Goal: Transaction & Acquisition: Purchase product/service

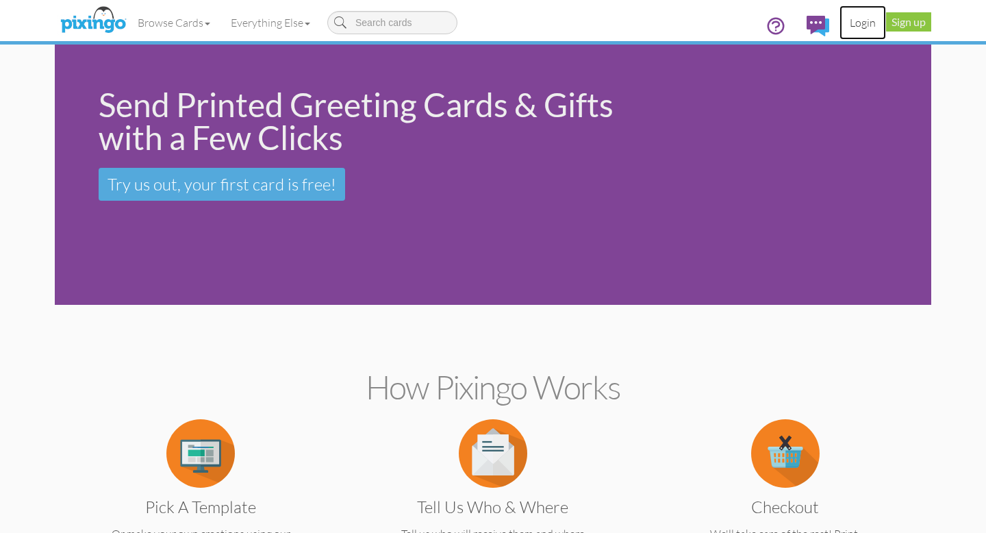
click at [857, 20] on link "Login" at bounding box center [863, 22] width 47 height 34
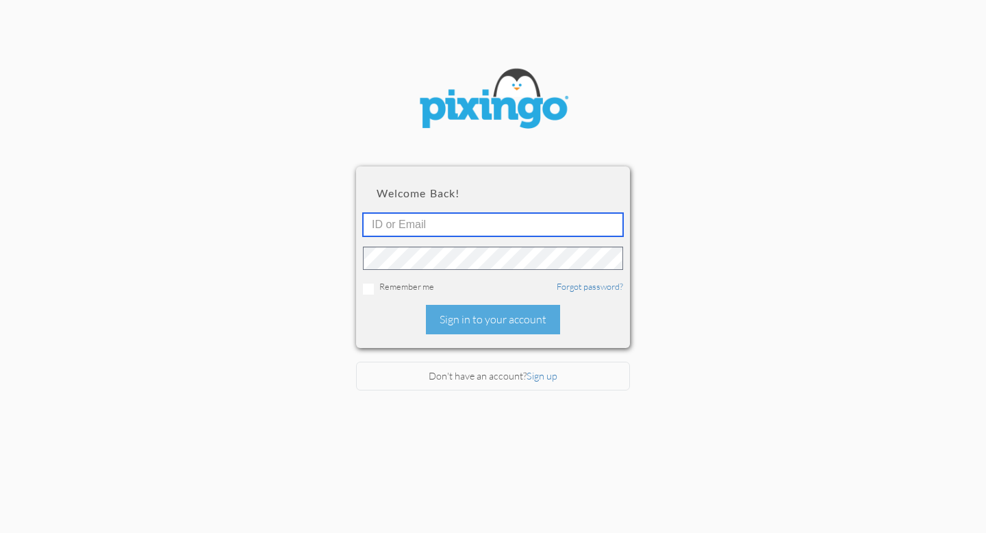
type input "[EMAIL_ADDRESS][DOMAIN_NAME]"
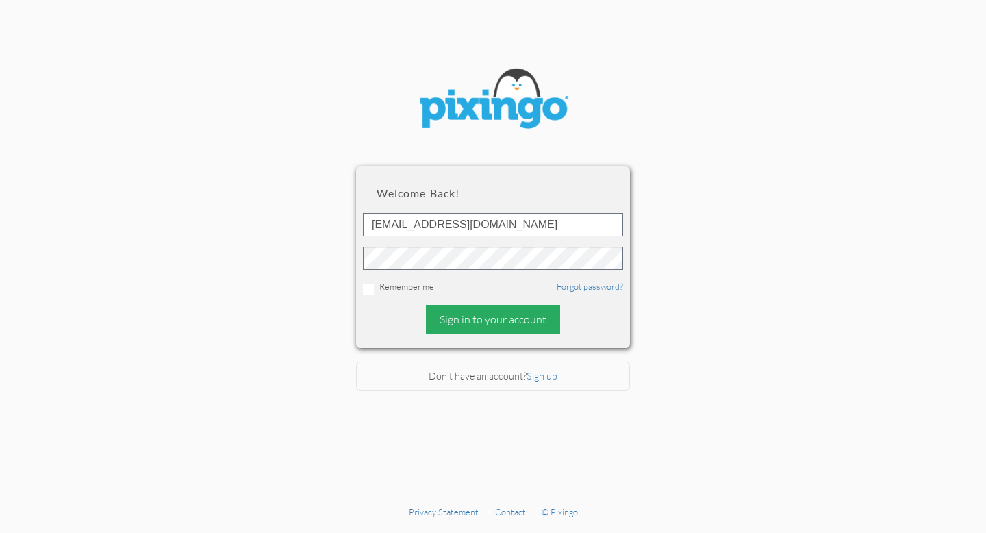
click at [476, 322] on div "Sign in to your account" at bounding box center [493, 319] width 134 height 29
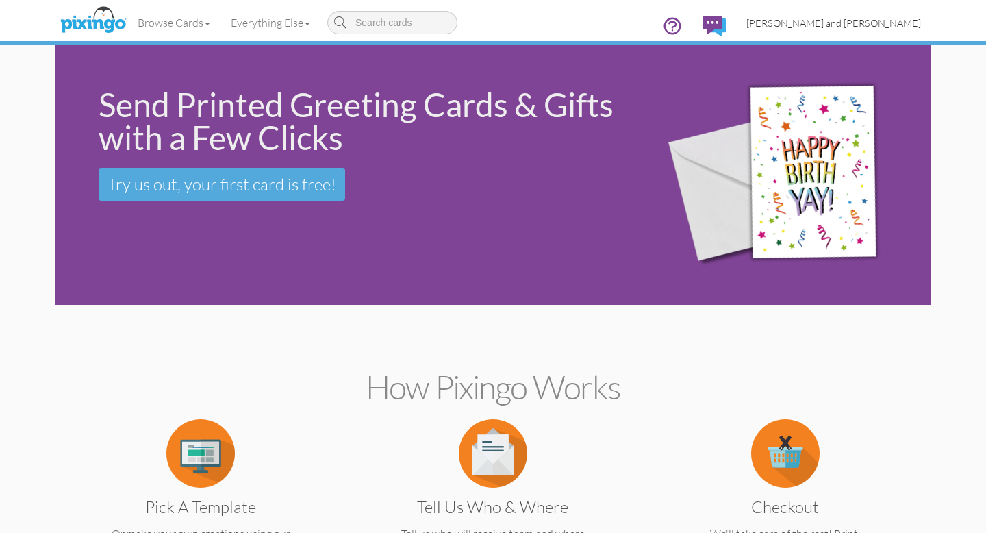
click at [847, 24] on span "[PERSON_NAME] and [PERSON_NAME]" at bounding box center [833, 23] width 175 height 12
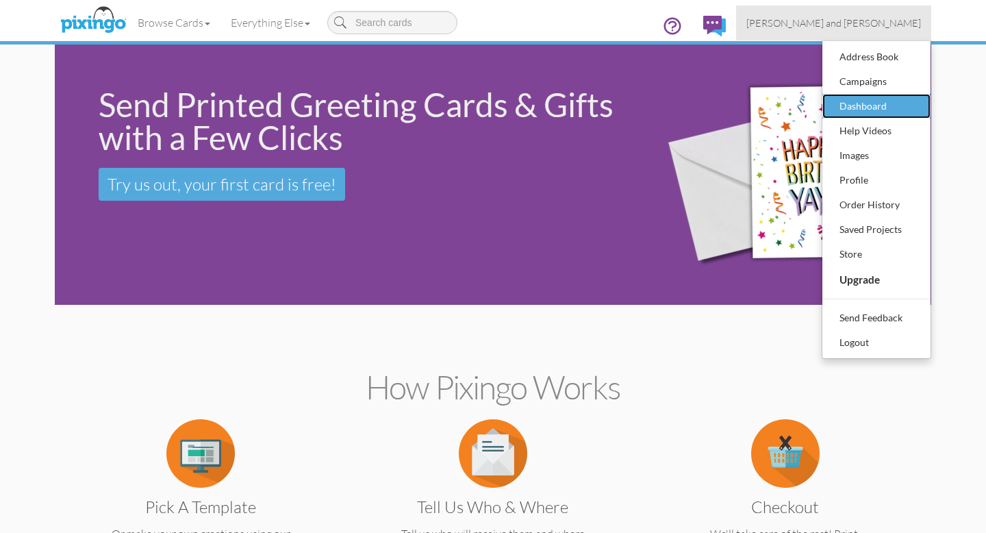
click at [851, 103] on div "Dashboard" at bounding box center [876, 106] width 81 height 21
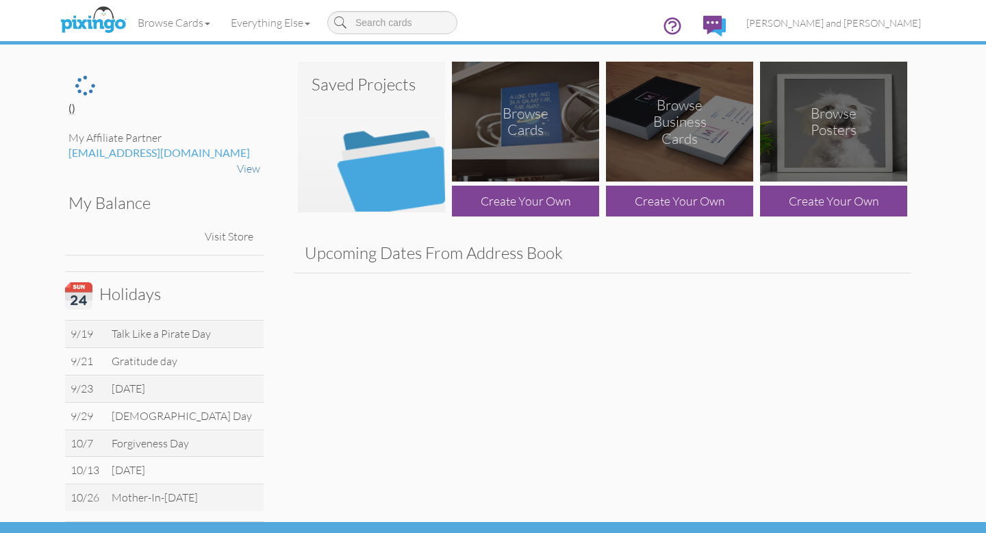
click at [407, 161] on img at bounding box center [371, 137] width 147 height 151
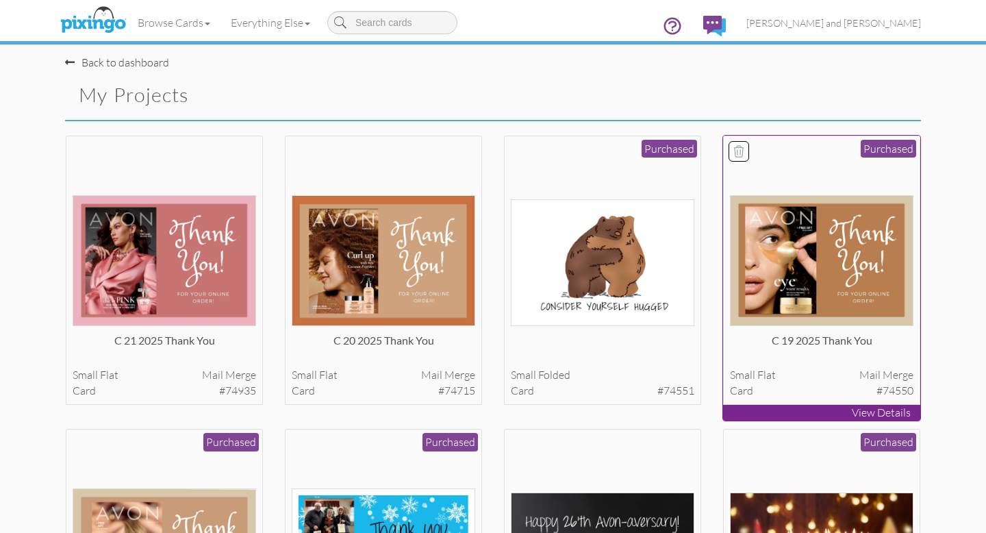
click at [821, 231] on img at bounding box center [822, 260] width 184 height 131
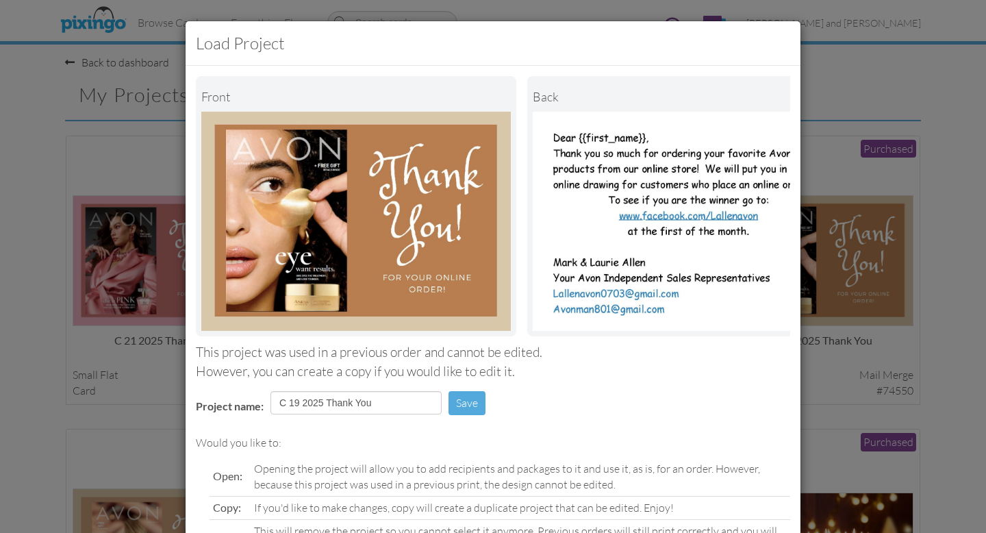
scroll to position [108, 0]
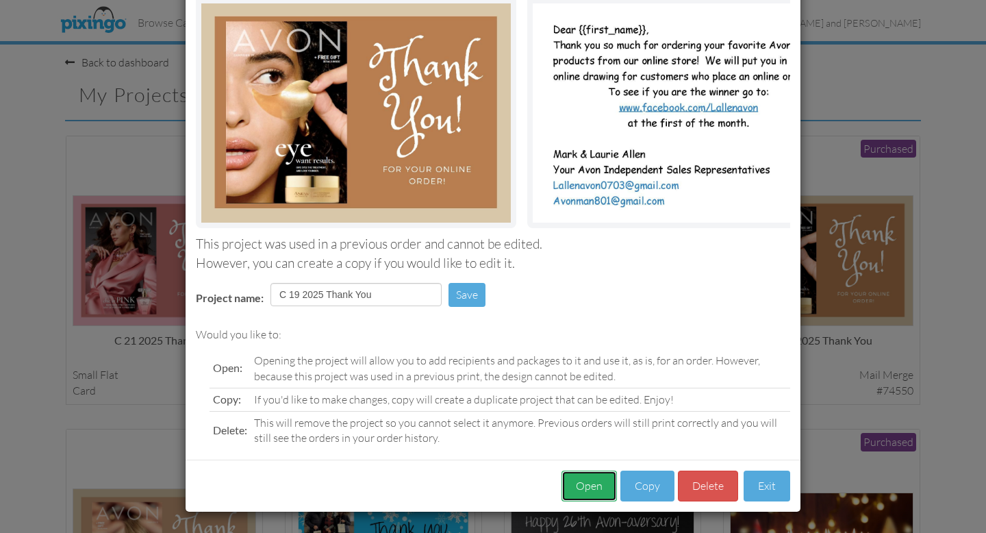
click at [594, 485] on button "Open" at bounding box center [589, 485] width 55 height 31
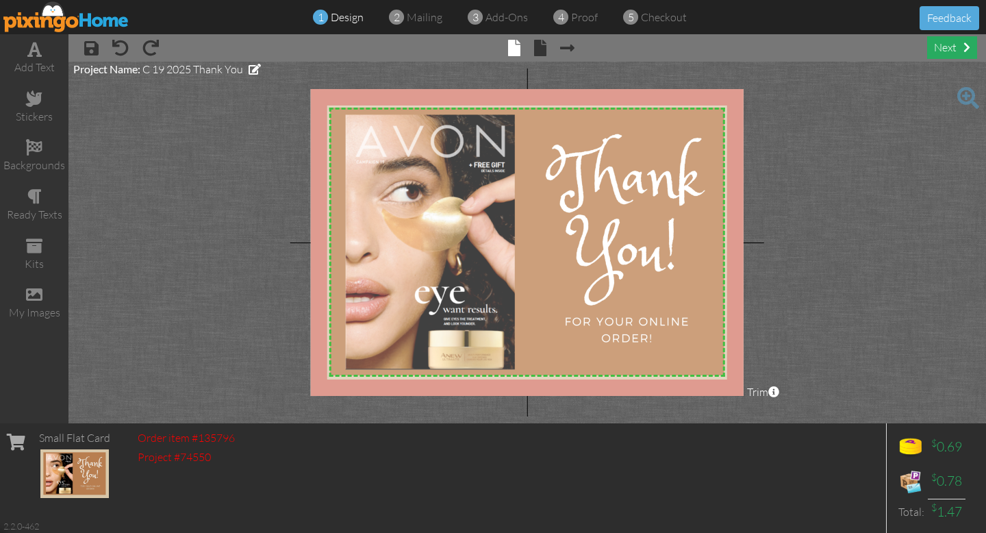
click at [950, 45] on div "next" at bounding box center [952, 47] width 50 height 23
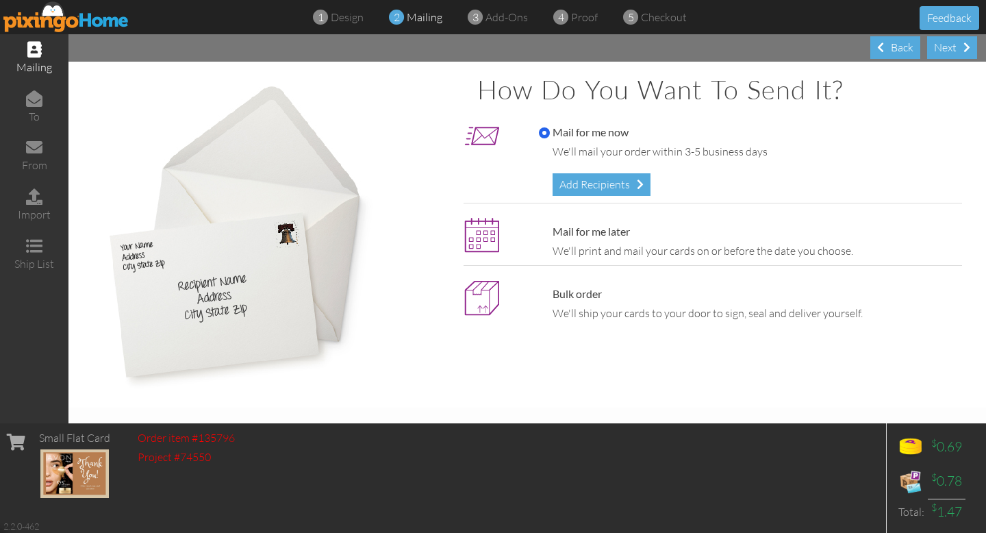
drag, startPoint x: 622, startPoint y: 182, endPoint x: 605, endPoint y: 179, distance: 18.0
click at [622, 182] on div "Add Recipients" at bounding box center [602, 184] width 98 height 23
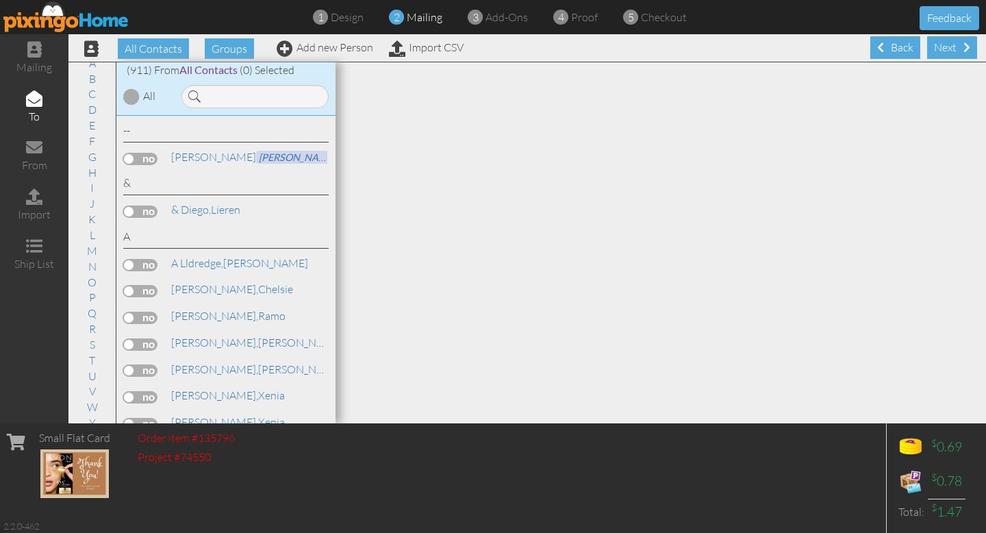
scroll to position [41, 0]
click at [92, 355] on link "T" at bounding box center [92, 357] width 20 height 16
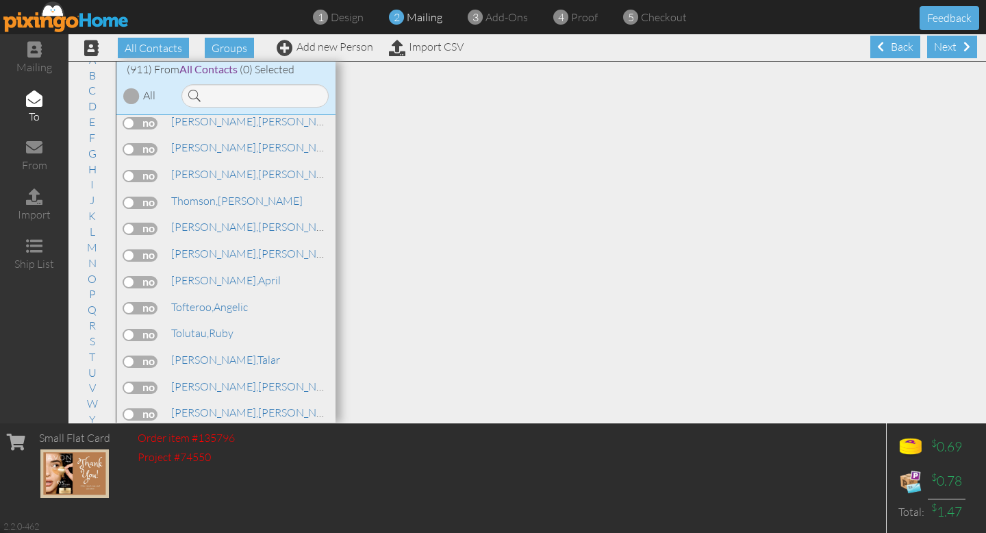
scroll to position [21340, 0]
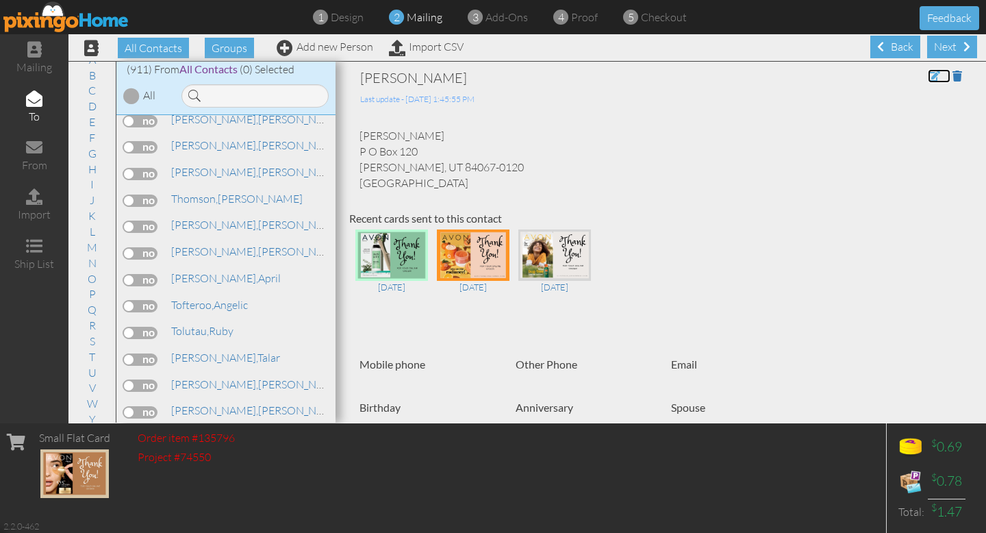
click at [935, 77] on span at bounding box center [934, 76] width 12 height 11
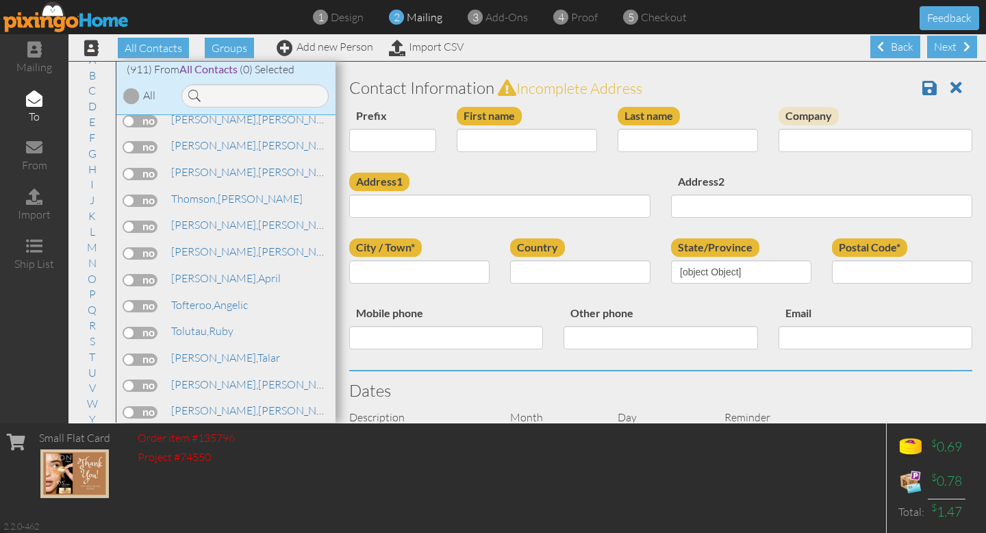
type input "[PERSON_NAME]"
type input "Tupe"
type input "P O Box 120"
type input "Roy"
type input "84067-0120"
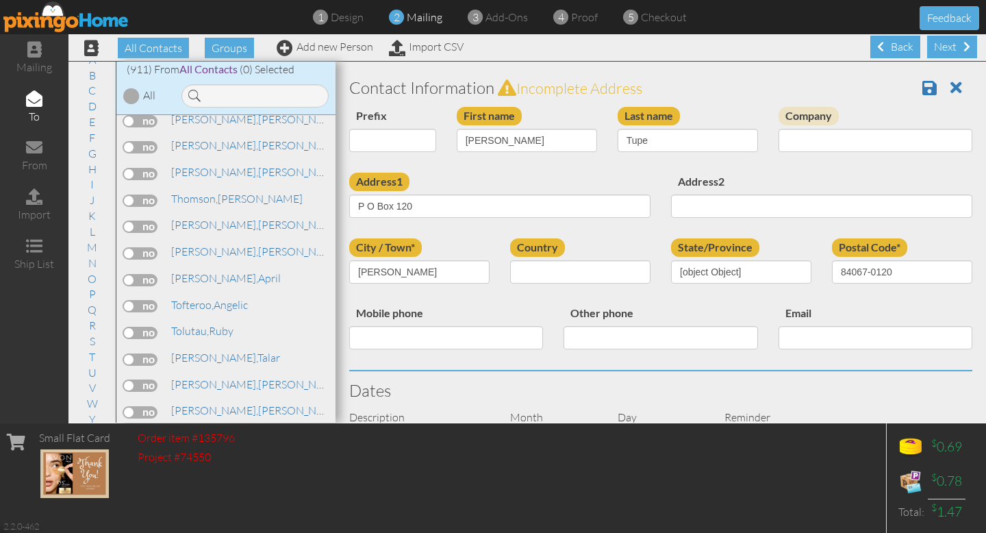
select select "object:3876"
select select "object:4121"
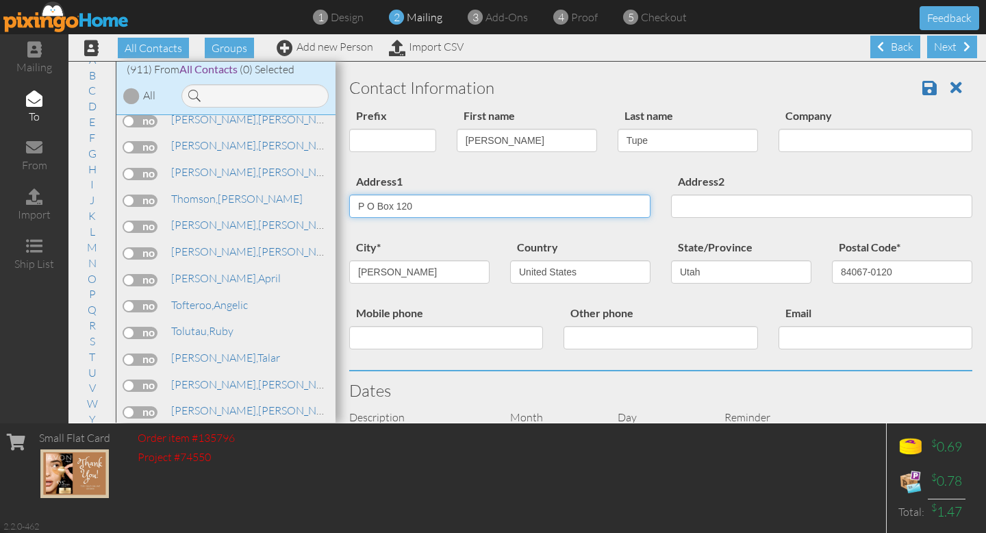
click at [423, 202] on input "P O Box 120" at bounding box center [499, 205] width 301 height 23
type input "P"
type input "2443 W 1340 N"
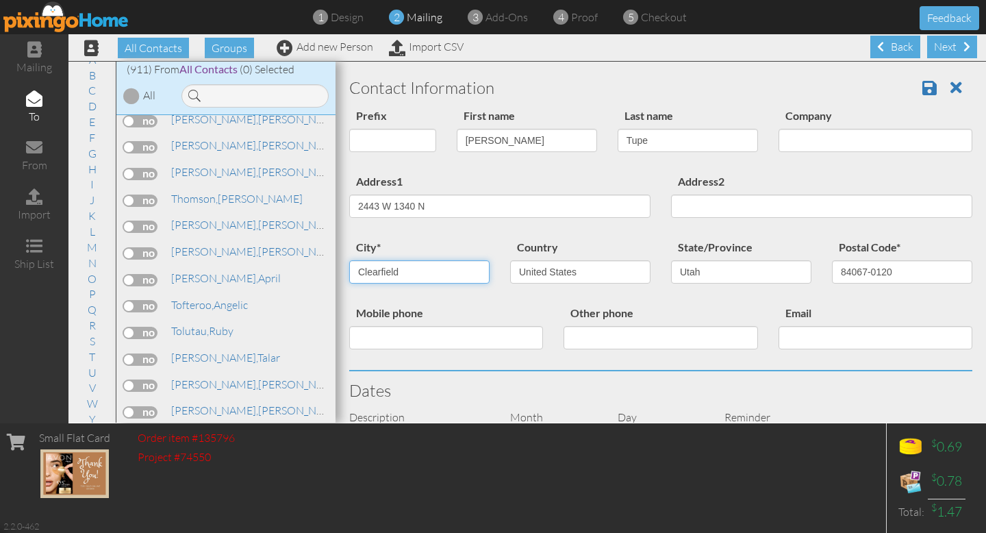
type input "Clearfield"
click at [894, 270] on input "84067-0120" at bounding box center [902, 271] width 140 height 23
type input "84015"
click at [927, 92] on span at bounding box center [929, 87] width 14 height 16
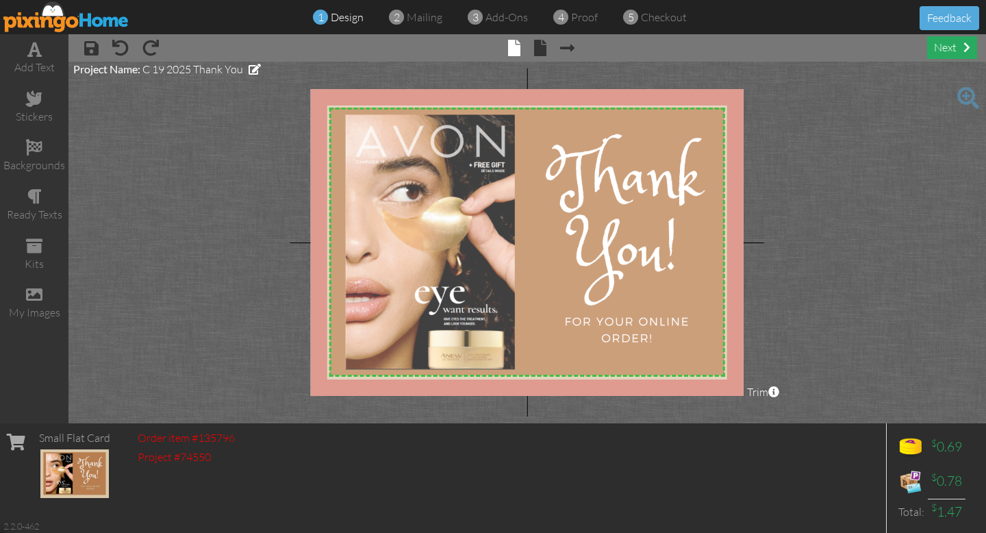
click at [956, 47] on div "next" at bounding box center [952, 47] width 50 height 23
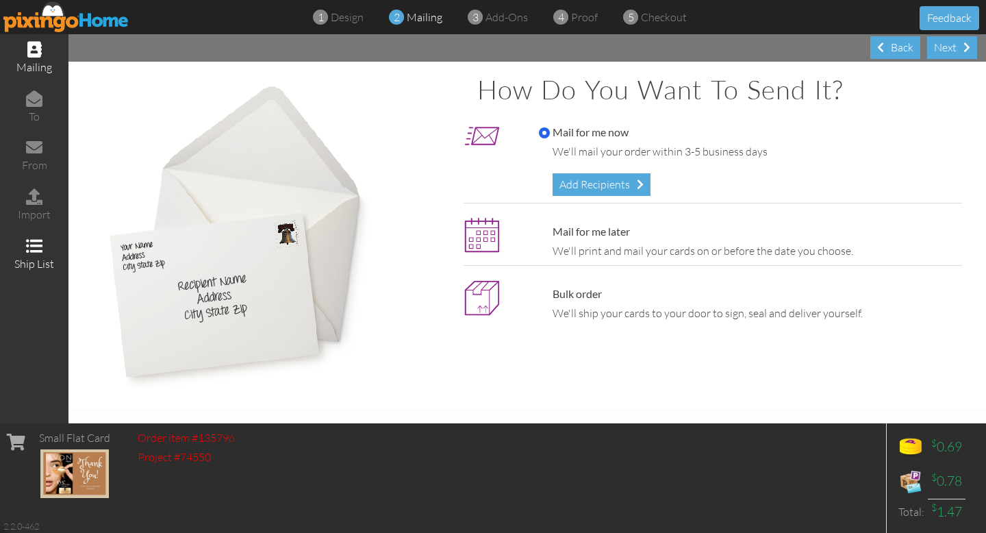
drag, startPoint x: 580, startPoint y: 186, endPoint x: 54, endPoint y: 252, distance: 530.1
click at [579, 185] on div "Add Recipients" at bounding box center [602, 184] width 98 height 23
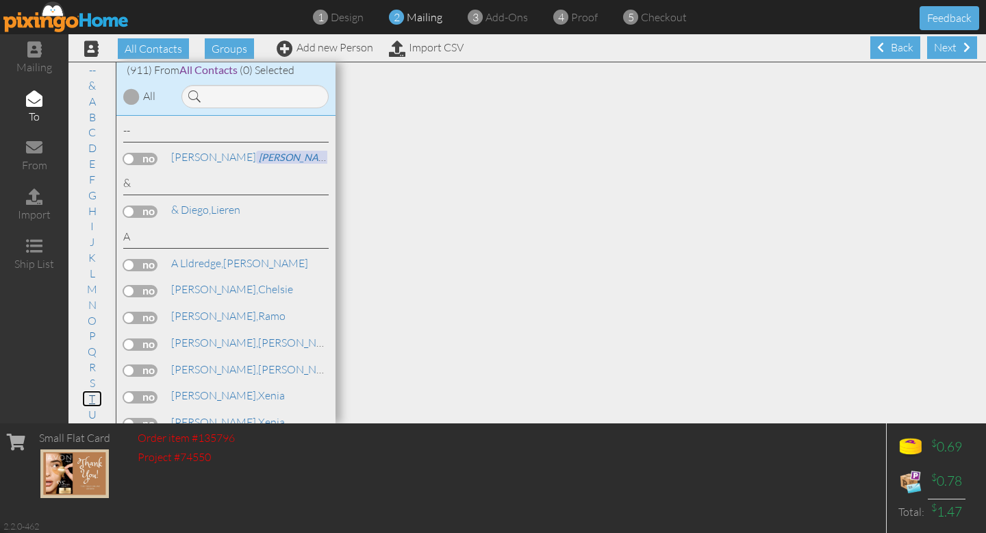
click at [95, 399] on link "T" at bounding box center [92, 398] width 20 height 16
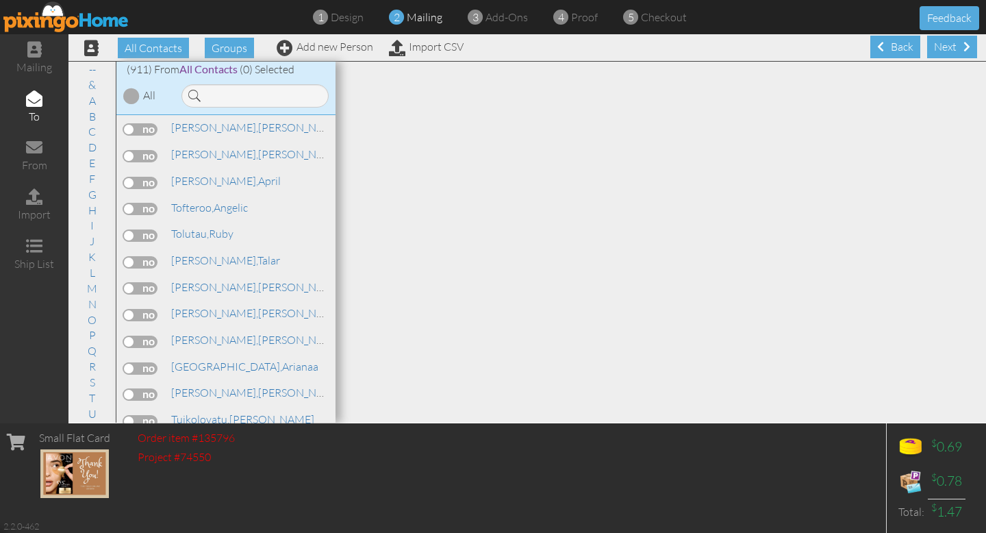
scroll to position [21446, 0]
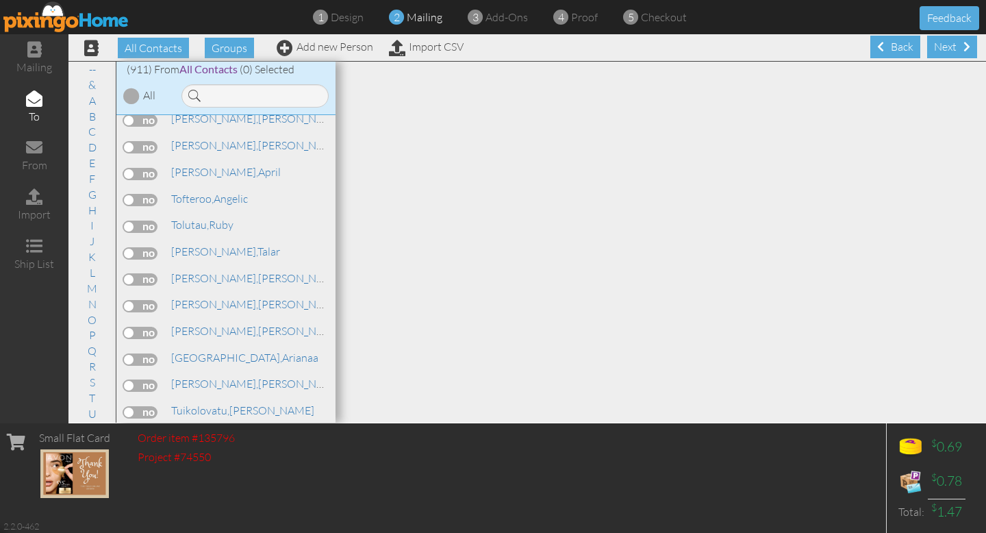
click at [132, 459] on label at bounding box center [140, 465] width 34 height 12
click at [0, 0] on input "checkbox" at bounding box center [0, 0] width 0 height 0
click at [957, 48] on div "Next" at bounding box center [952, 47] width 50 height 23
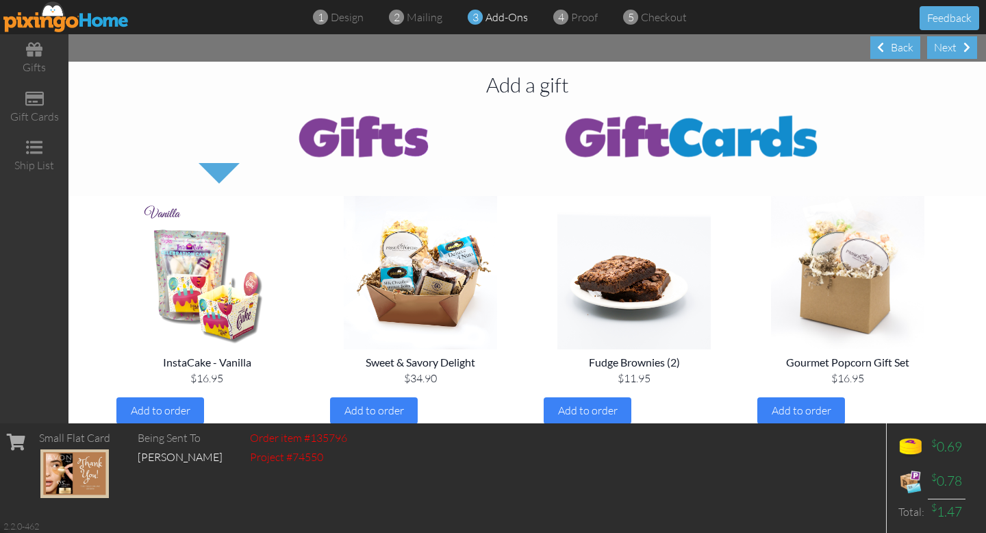
click at [957, 48] on div "Next" at bounding box center [952, 47] width 50 height 23
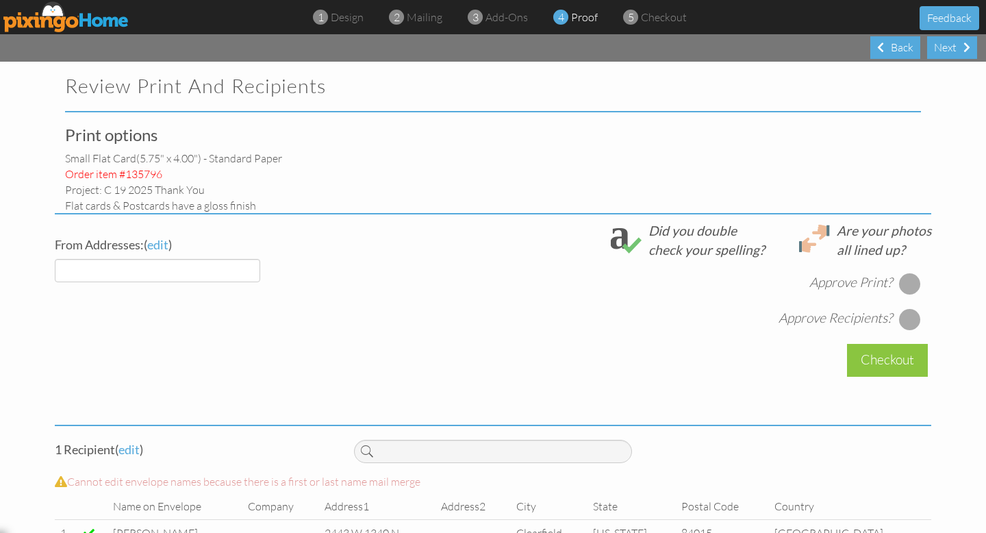
select select "object:3091"
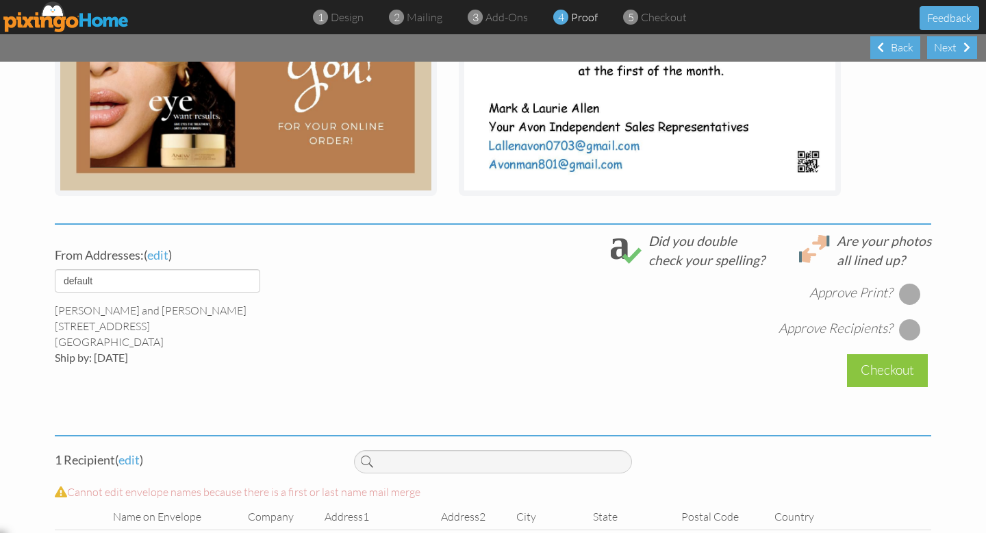
scroll to position [401, 0]
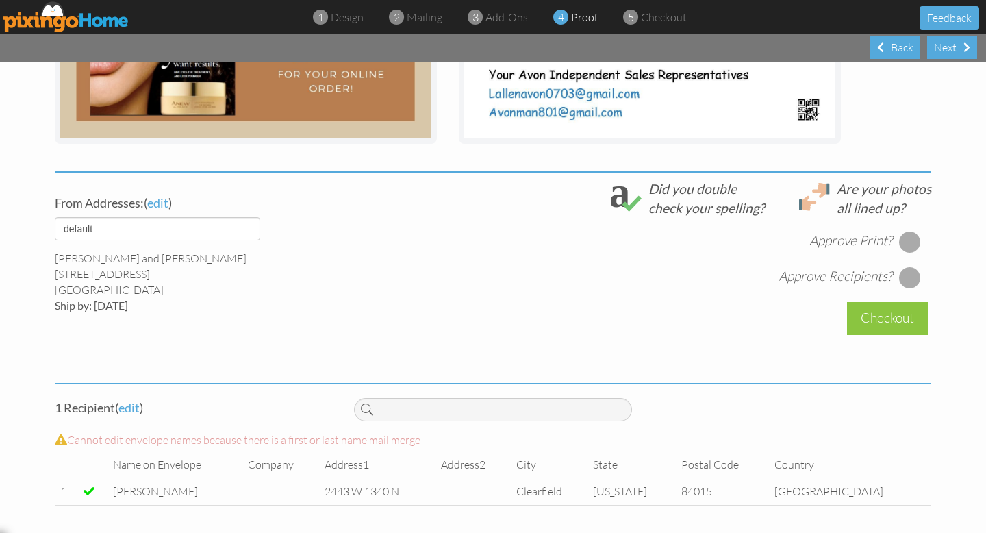
click at [911, 236] on div at bounding box center [910, 242] width 22 height 22
click at [906, 273] on div at bounding box center [910, 277] width 22 height 22
click at [888, 314] on div "Checkout" at bounding box center [887, 318] width 81 height 32
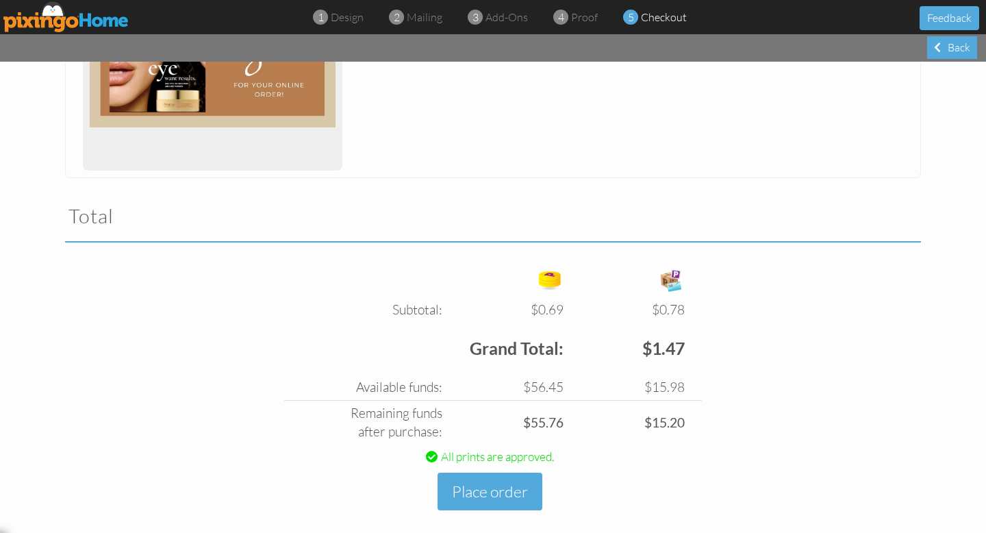
scroll to position [336, 0]
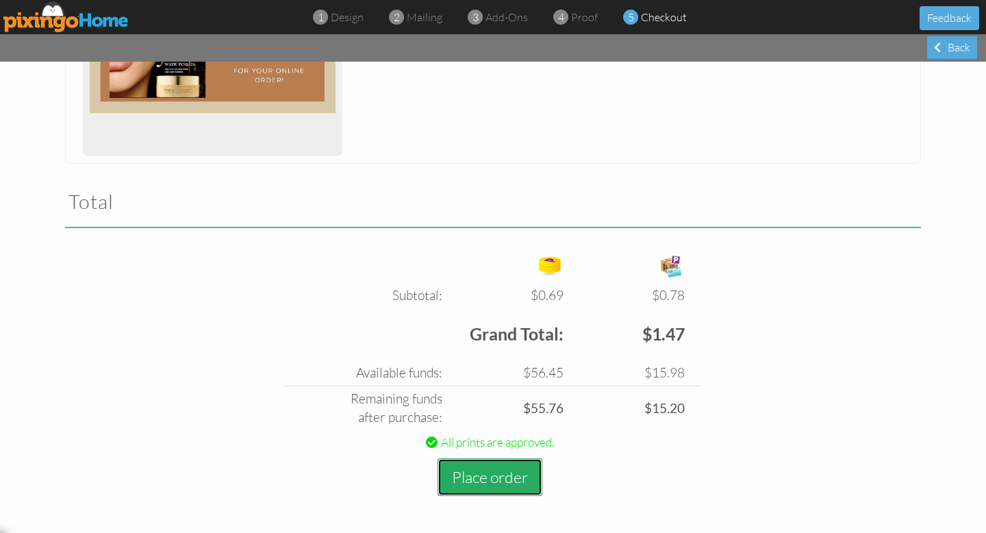
click at [481, 475] on button "Place order" at bounding box center [490, 477] width 105 height 38
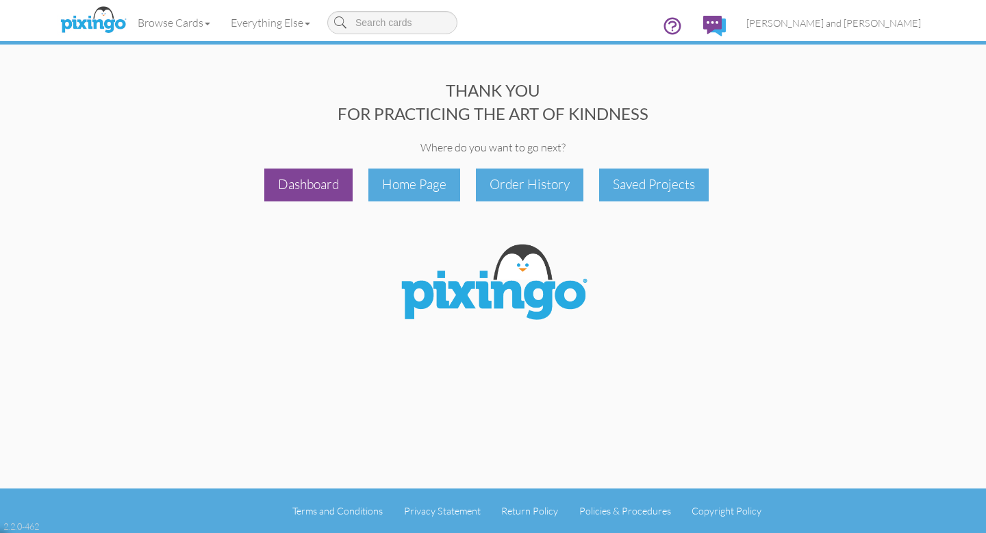
click at [323, 187] on div "Dashboard" at bounding box center [308, 184] width 88 height 32
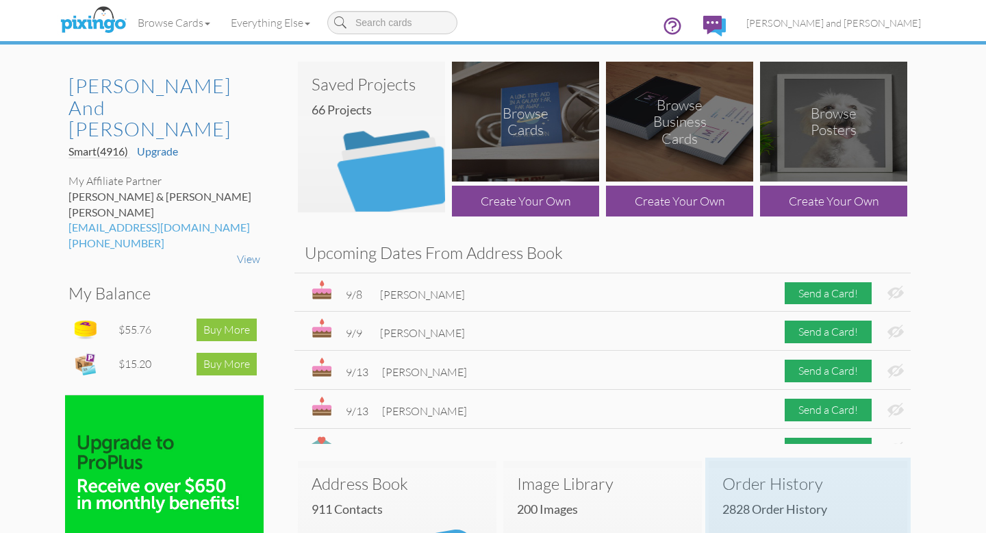
click at [772, 491] on h3 "Order History" at bounding box center [807, 484] width 171 height 18
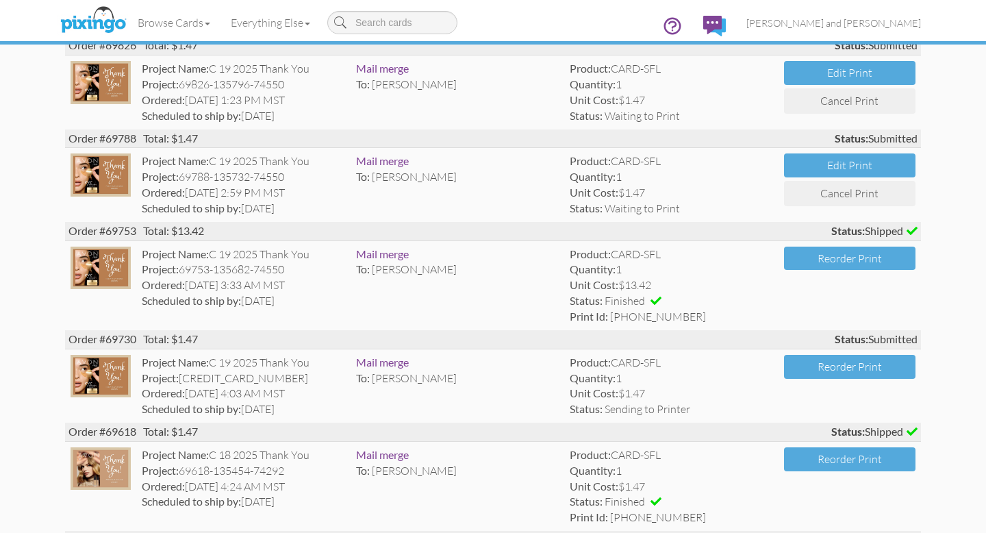
scroll to position [149, 0]
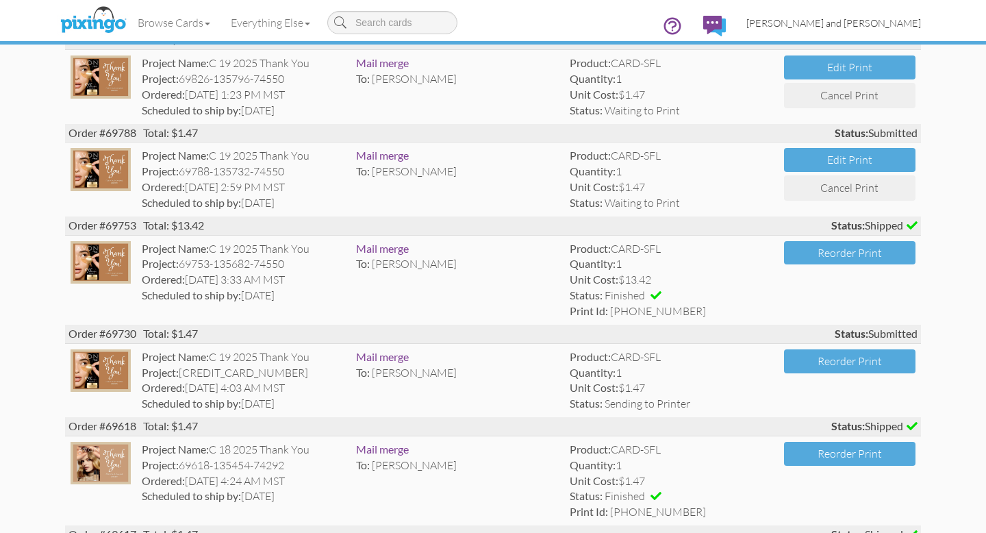
click at [830, 24] on span "[PERSON_NAME] and [PERSON_NAME]" at bounding box center [833, 23] width 175 height 12
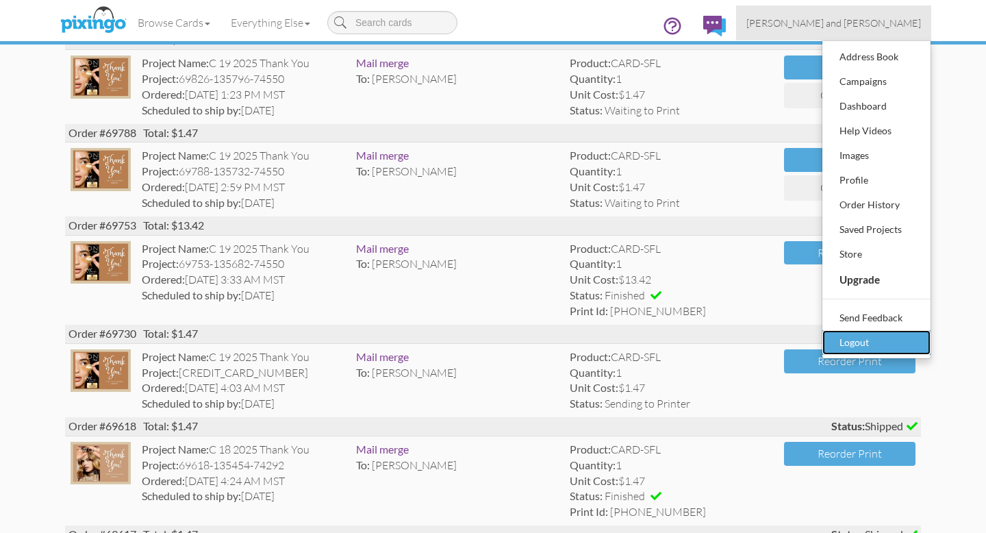
click at [861, 338] on div "Logout" at bounding box center [876, 342] width 81 height 21
